Goal: Task Accomplishment & Management: Manage account settings

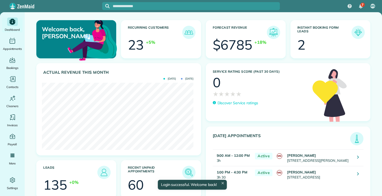
scroll to position [67, 152]
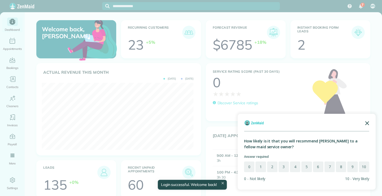
click at [367, 124] on polygon "Close the survey" at bounding box center [367, 123] width 4 height 4
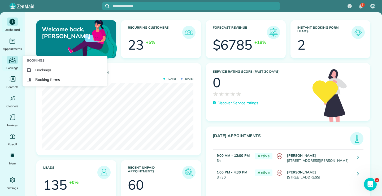
scroll to position [0, 0]
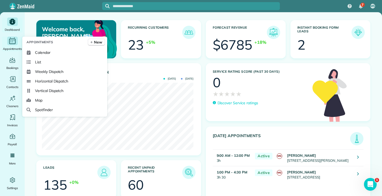
click at [11, 42] on icon "Main" at bounding box center [12, 41] width 8 height 8
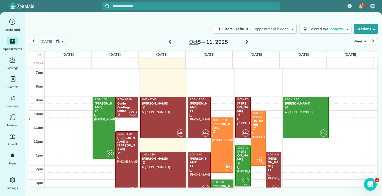
click at [246, 41] on span at bounding box center [247, 42] width 6 height 5
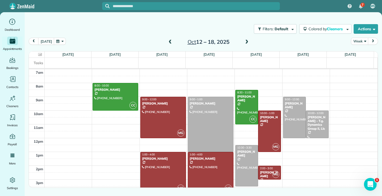
click at [168, 41] on span at bounding box center [170, 42] width 6 height 5
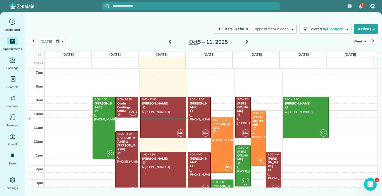
click at [246, 41] on span at bounding box center [247, 42] width 6 height 5
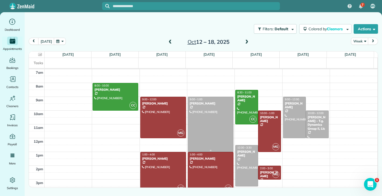
click at [211, 127] on div at bounding box center [210, 124] width 45 height 55
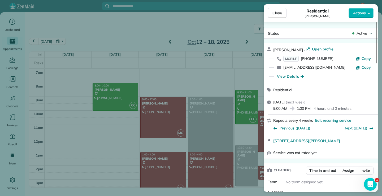
drag, startPoint x: 212, startPoint y: 127, endPoint x: 253, endPoint y: 127, distance: 41.4
click at [253, 127] on div "Close Residential [PERSON_NAME] Actions Status Active [PERSON_NAME] · Open prof…" at bounding box center [191, 98] width 382 height 196
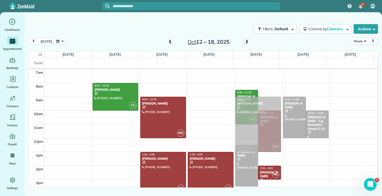
drag, startPoint x: 218, startPoint y: 117, endPoint x: 254, endPoint y: 118, distance: 36.4
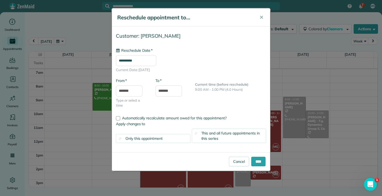
click at [154, 59] on input "**********" at bounding box center [136, 60] width 40 height 11
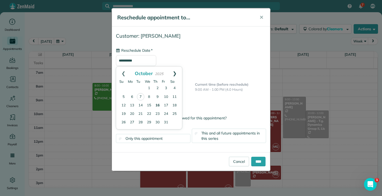
click at [175, 73] on link "Next" at bounding box center [174, 73] width 15 height 13
click at [166, 97] on link "7" at bounding box center [166, 97] width 8 height 8
type input "**********"
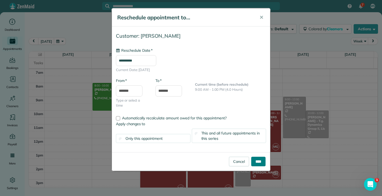
click at [261, 160] on input "****" at bounding box center [258, 162] width 14 height 10
